Goal: Complete application form

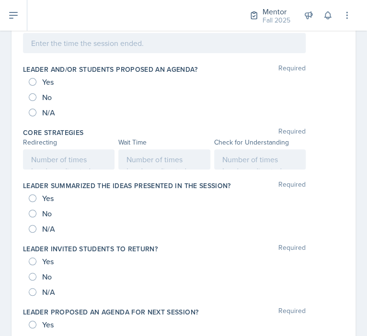
scroll to position [489, 0]
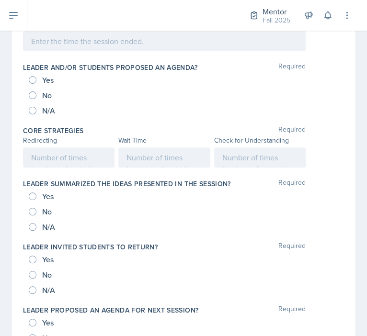
click at [168, 158] on p at bounding box center [164, 158] width 75 height 12
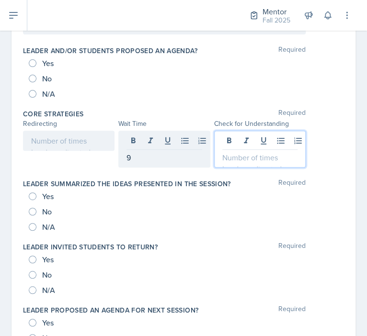
click at [236, 140] on div at bounding box center [260, 149] width 92 height 37
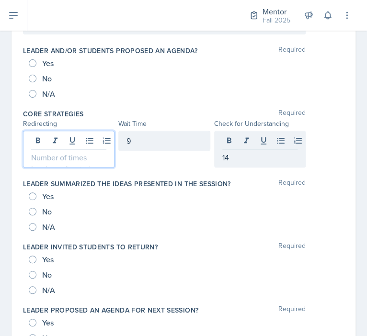
click at [63, 139] on div at bounding box center [69, 149] width 92 height 37
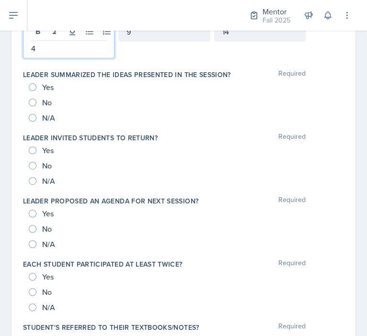
scroll to position [602, 0]
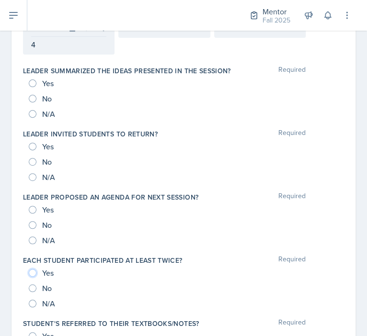
drag, startPoint x: 30, startPoint y: 273, endPoint x: 36, endPoint y: 285, distance: 13.3
click at [36, 285] on div "Yes No N/A" at bounding box center [183, 288] width 321 height 46
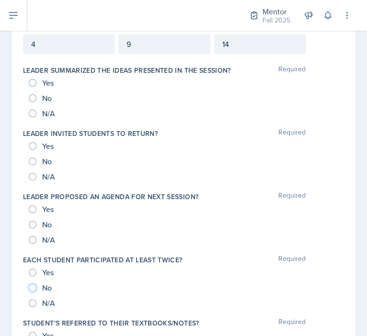
click at [36, 285] on input "No" at bounding box center [33, 288] width 8 height 8
radio input "true"
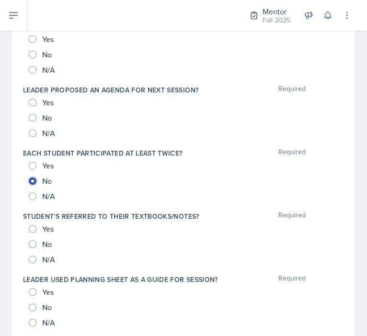
scroll to position [700, 0]
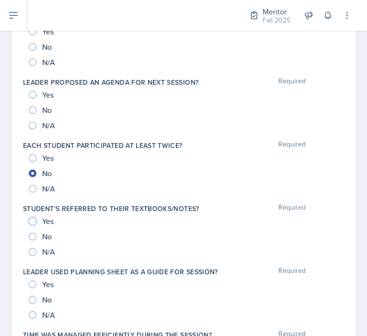
click at [33, 221] on input "Yes" at bounding box center [33, 222] width 8 height 8
radio input "true"
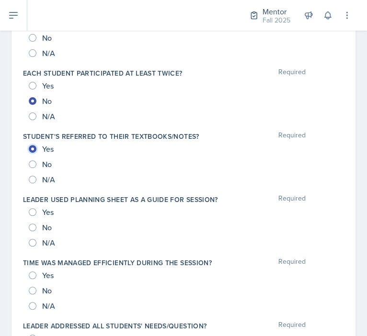
scroll to position [779, 0]
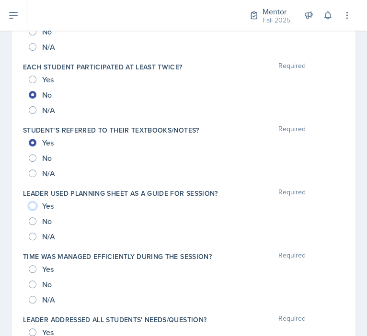
click at [33, 206] on input "Yes" at bounding box center [33, 206] width 8 height 8
radio input "true"
click at [35, 266] on input "Yes" at bounding box center [33, 269] width 8 height 8
radio input "true"
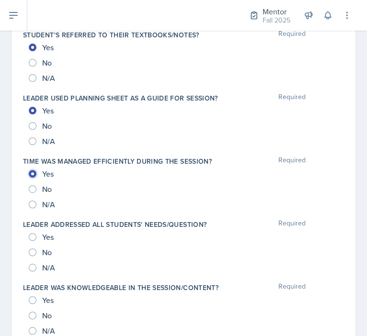
scroll to position [877, 0]
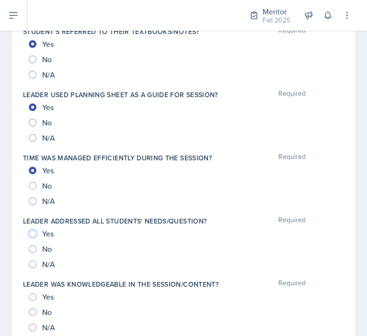
click at [31, 232] on input "Yes" at bounding box center [33, 234] width 8 height 8
radio input "true"
click at [34, 296] on input "Yes" at bounding box center [33, 297] width 8 height 8
radio input "true"
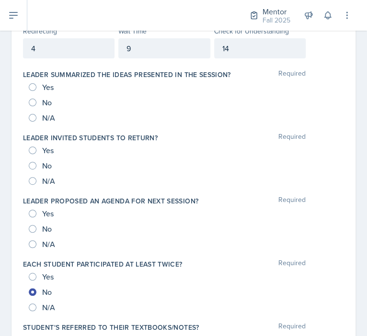
scroll to position [579, 0]
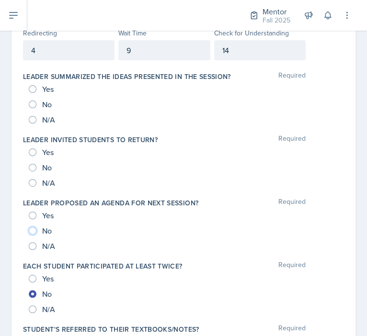
click at [30, 227] on input "No" at bounding box center [33, 231] width 8 height 8
radio input "true"
click at [31, 165] on input "No" at bounding box center [33, 168] width 8 height 8
radio input "true"
click at [35, 102] on input "No" at bounding box center [33, 105] width 8 height 8
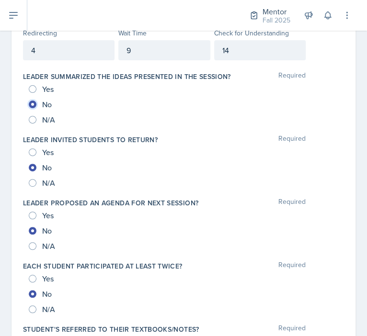
radio input "true"
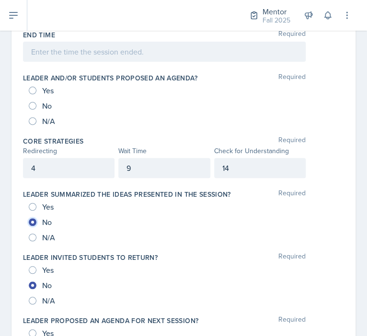
scroll to position [453, 0]
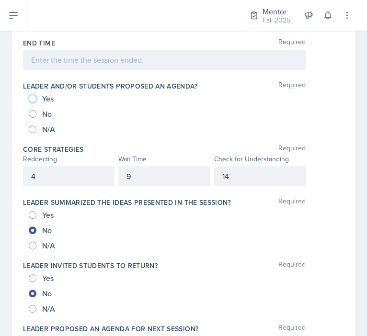
click at [33, 99] on input "Yes" at bounding box center [33, 99] width 8 height 8
radio input "true"
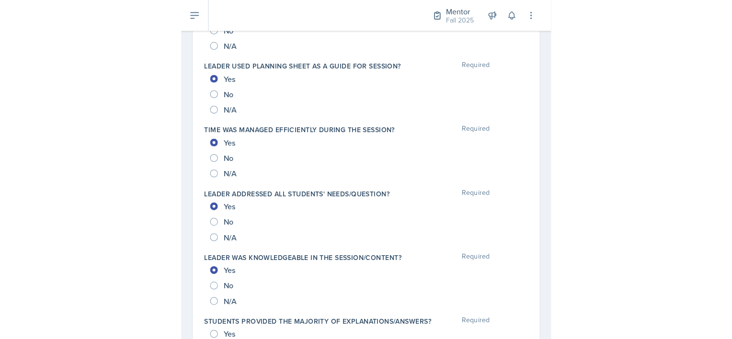
scroll to position [1015, 0]
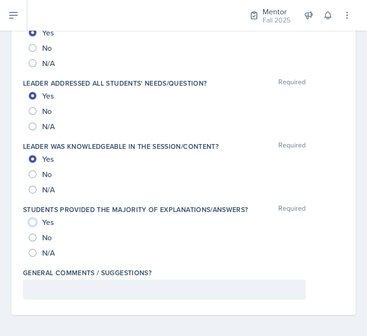
click at [31, 223] on input "Yes" at bounding box center [33, 223] width 8 height 8
radio input "true"
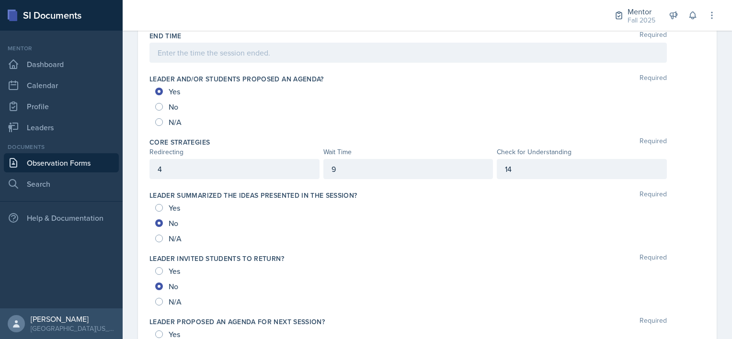
scroll to position [435, 0]
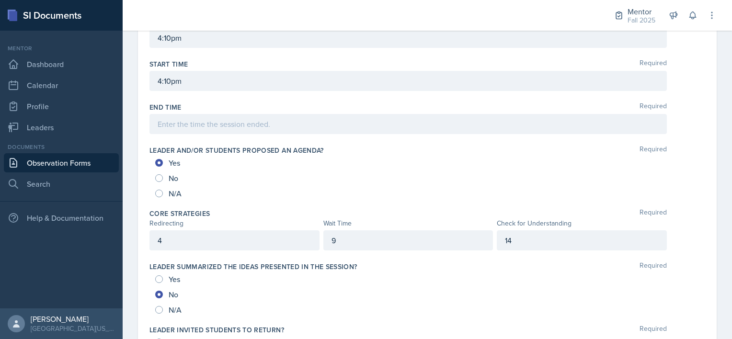
click at [190, 127] on p at bounding box center [408, 124] width 501 height 12
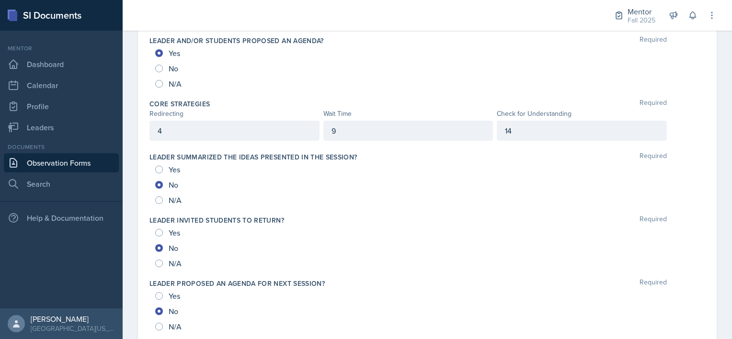
scroll to position [516, 0]
click at [160, 229] on input "Yes" at bounding box center [159, 233] width 8 height 8
radio input "true"
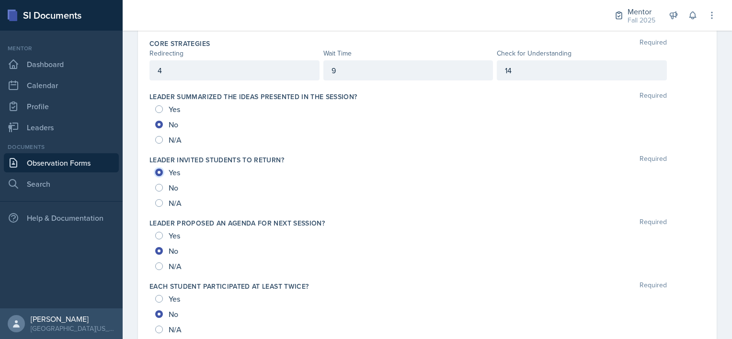
scroll to position [560, 0]
click at [161, 235] on input "Yes" at bounding box center [159, 235] width 8 height 8
radio input "true"
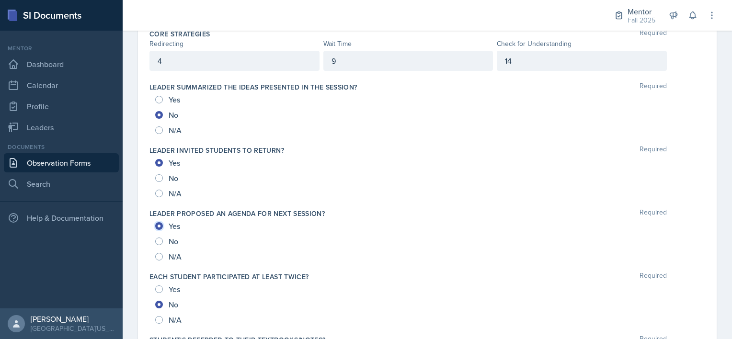
scroll to position [570, 0]
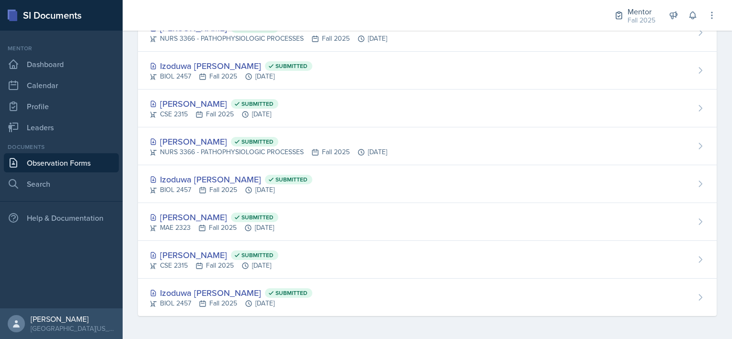
scroll to position [422, 0]
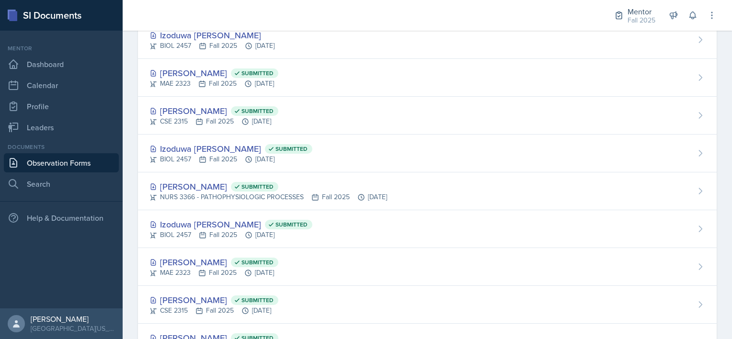
scroll to position [0, 0]
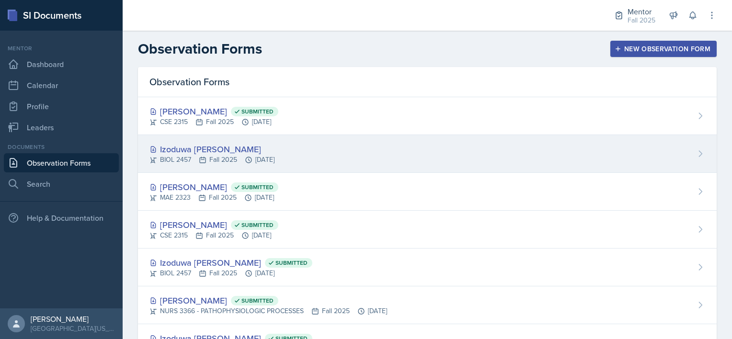
click at [201, 161] on icon at bounding box center [203, 160] width 8 height 8
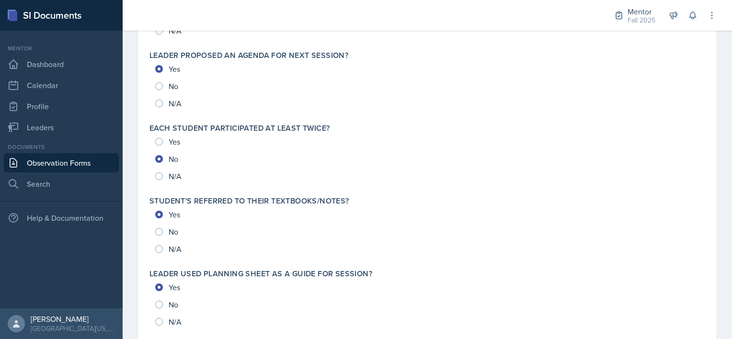
scroll to position [1040, 0]
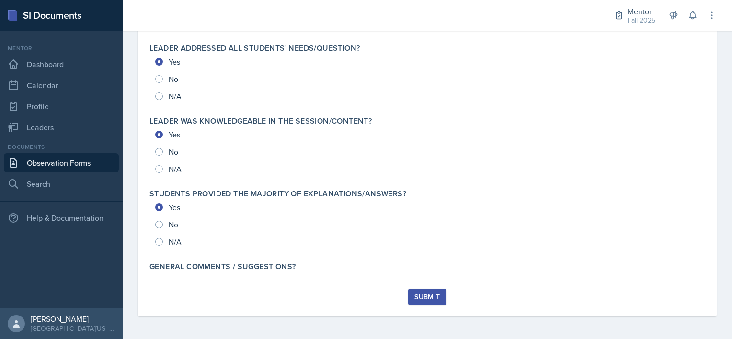
click at [367, 298] on div "Submit" at bounding box center [427, 297] width 25 height 8
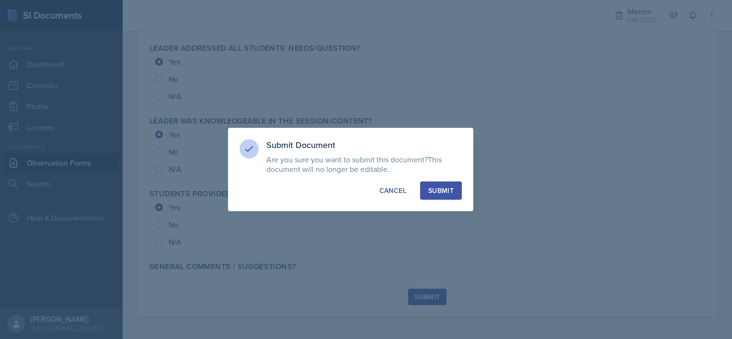
click at [367, 187] on div "Submit" at bounding box center [440, 191] width 25 height 10
radio input "true"
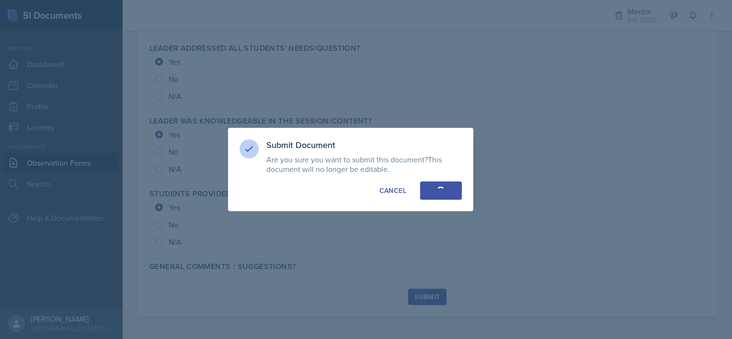
radio input "true"
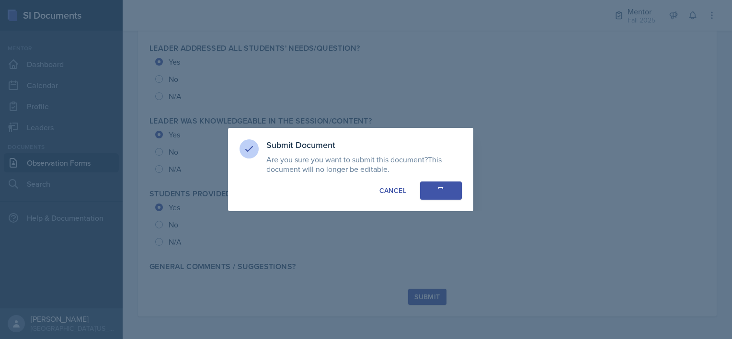
radio input "true"
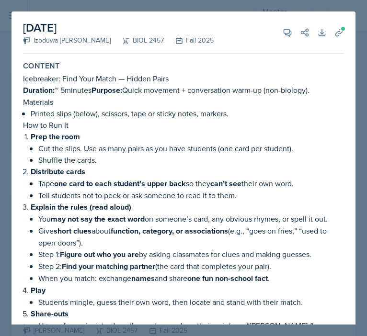
select select "a8c40de0-d7eb-4f82-90ee-ac0c6ce45f71"
select select "78594603-b03a-42f2-9cb6-f9ffb2c495a1"
select select "3"
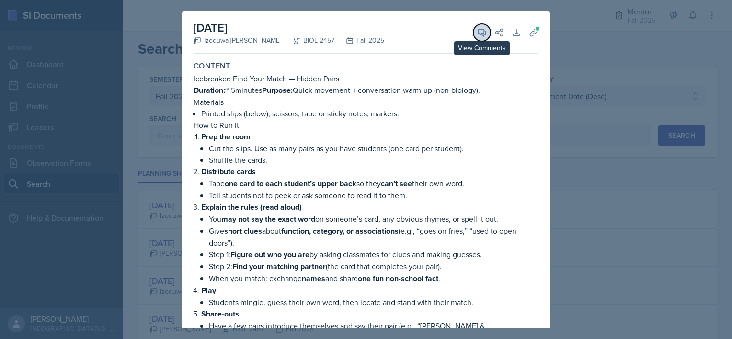
click at [367, 34] on icon at bounding box center [482, 33] width 10 height 10
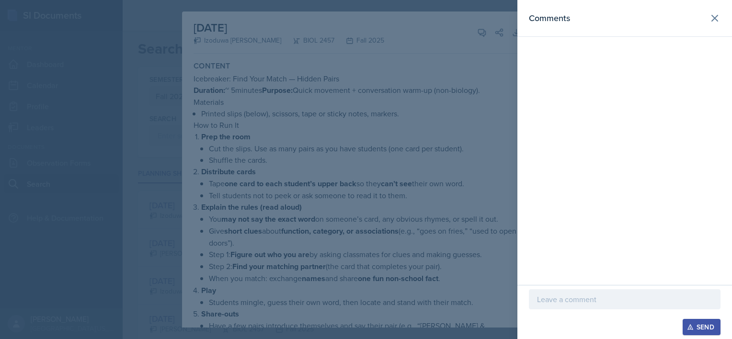
click at [367, 295] on p at bounding box center [624, 300] width 175 height 12
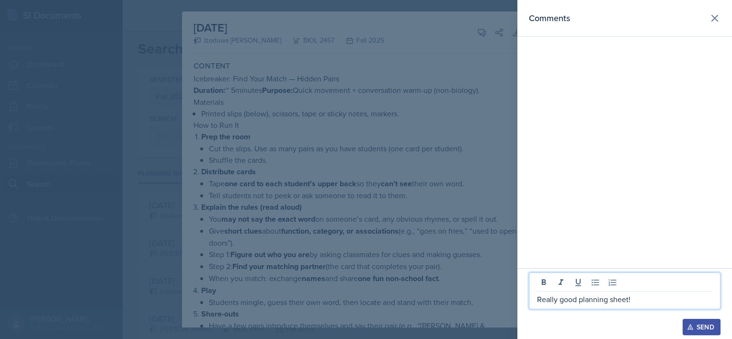
click at [367, 326] on div "Send" at bounding box center [701, 327] width 25 height 8
